Goal: Navigation & Orientation: Find specific page/section

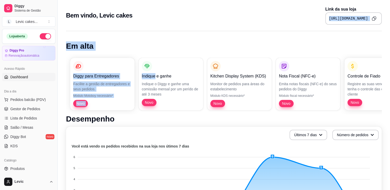
drag, startPoint x: 274, startPoint y: 22, endPoint x: 139, endPoint y: 74, distance: 145.1
